Goal: Find specific page/section: Find specific page/section

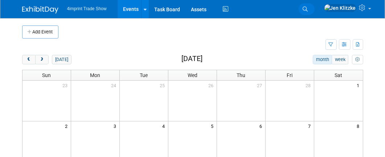
click at [314, 5] on link "Search" at bounding box center [306, 9] width 16 height 12
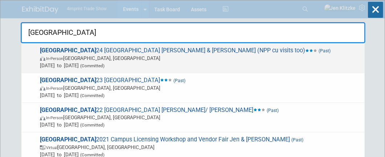
type input "fresno"
click at [223, 51] on span "FRESNO 24 Fresno State University Andy Sabatke & Kristin Hilla (NPP cu visits t…" at bounding box center [199, 58] width 323 height 22
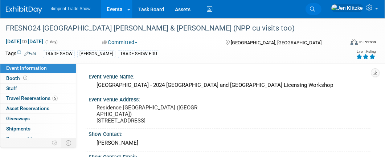
click at [315, 7] on icon at bounding box center [312, 9] width 5 height 5
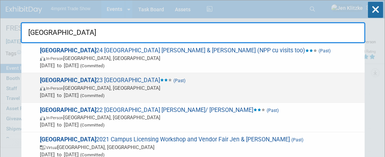
type input "[GEOGRAPHIC_DATA]"
click at [168, 86] on span "In-Person [GEOGRAPHIC_DATA], [GEOGRAPHIC_DATA]" at bounding box center [200, 87] width 321 height 7
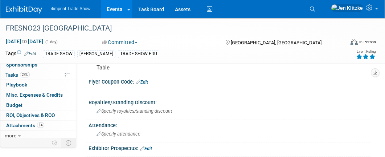
scroll to position [201, 0]
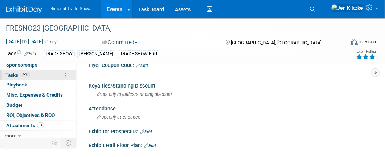
click at [13, 73] on span "Tasks 25%" at bounding box center [17, 75] width 24 height 6
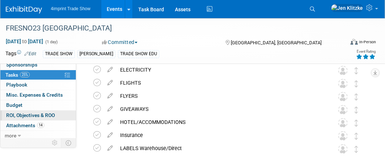
scroll to position [398, 0]
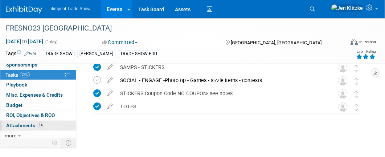
click at [25, 124] on span "Attachments 14" at bounding box center [25, 125] width 38 height 6
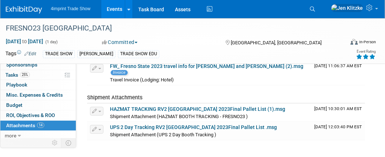
scroll to position [282, 0]
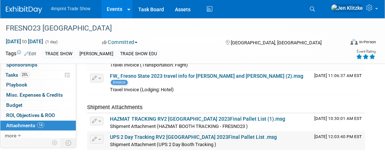
click at [170, 134] on link "UPS 2 Day Tracking RV2 Fresno State University 2023Final Pallet List .msg" at bounding box center [193, 137] width 167 height 6
click at [315, 8] on icon at bounding box center [312, 9] width 5 height 5
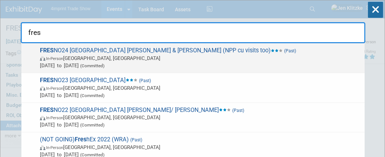
type input "fres"
click at [262, 53] on span "FRES NO24 Fresno State University Andy Sabatke & Kristin Hilla (NPP cu visits t…" at bounding box center [199, 58] width 323 height 22
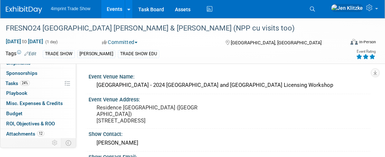
scroll to position [74, 0]
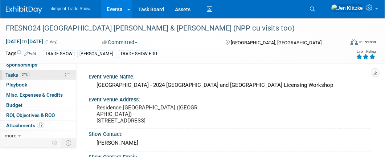
click at [24, 75] on span "24%" at bounding box center [25, 74] width 10 height 5
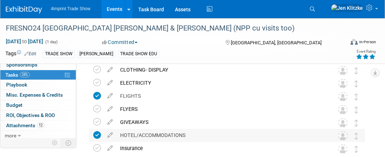
scroll to position [201, 0]
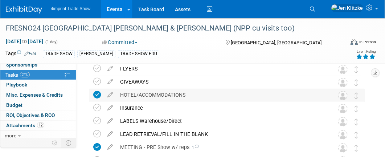
click at [151, 94] on div "HOTEL/ACCOMMODATIONS" at bounding box center [219, 94] width 207 height 12
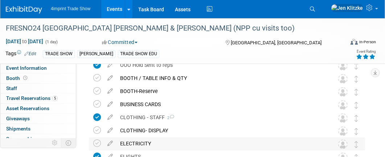
scroll to position [0, 0]
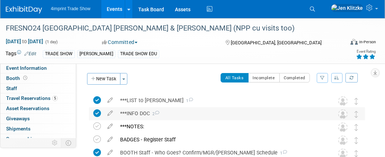
click at [136, 114] on div "***INFO DOC 2" at bounding box center [219, 113] width 207 height 12
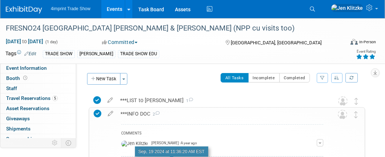
scroll to position [40, 0]
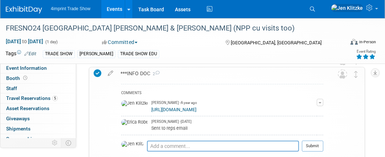
click at [162, 112] on link "https://4imprintplc-my.sharepoint.com/:w:/g/personal/jklitzke_4imprint_com/Ecpb…" at bounding box center [173, 109] width 45 height 5
